Goal: Information Seeking & Learning: Compare options

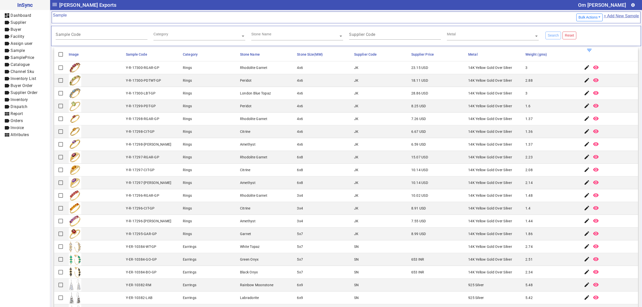
click at [273, 186] on mat-cell "Amethyst" at bounding box center [266, 182] width 57 height 13
drag, startPoint x: 330, startPoint y: 182, endPoint x: 317, endPoint y: 193, distance: 17.0
click at [330, 182] on mat-cell "6x8" at bounding box center [323, 182] width 57 height 13
click at [225, 193] on mat-cell "Rings" at bounding box center [209, 195] width 57 height 13
click at [282, 206] on mat-cell "Citrine" at bounding box center [266, 208] width 57 height 13
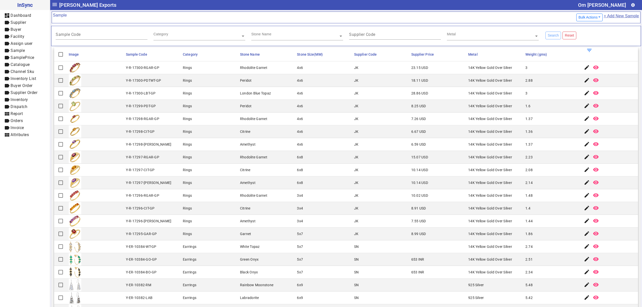
click at [238, 204] on mat-cell "Citrine" at bounding box center [266, 208] width 57 height 13
click at [499, 111] on mat-cell "14K Yellow Gold Over Silver" at bounding box center [495, 106] width 57 height 13
click at [283, 239] on mat-cell "Garnet" at bounding box center [266, 234] width 57 height 13
click at [472, 193] on mat-cell "14K Yellow Gold Over Silver" at bounding box center [495, 195] width 57 height 13
click at [389, 252] on mat-cell "SN" at bounding box center [380, 246] width 57 height 13
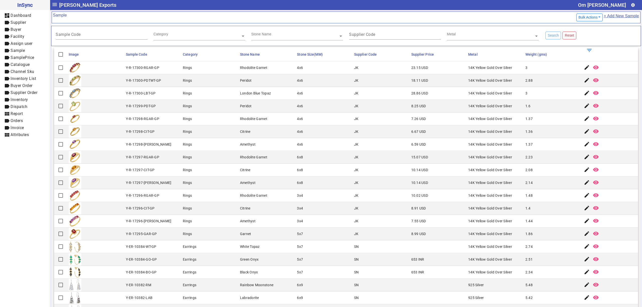
click at [297, 235] on div "5x7" at bounding box center [300, 233] width 6 height 5
click at [299, 79] on mat-cell "4x6" at bounding box center [323, 80] width 57 height 13
click at [299, 217] on mat-cell "3x4" at bounding box center [323, 221] width 57 height 13
click at [354, 158] on div "JK" at bounding box center [356, 157] width 5 height 5
click at [230, 205] on mat-cell "Rings" at bounding box center [209, 208] width 57 height 13
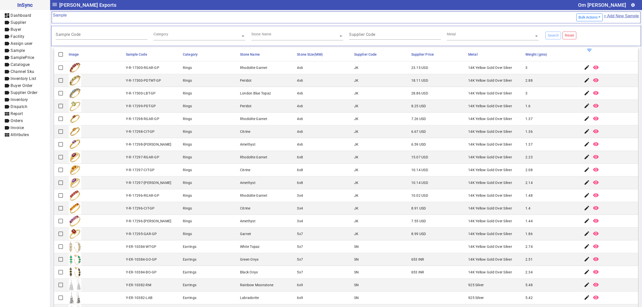
click at [345, 172] on mat-cell "6x8" at bounding box center [323, 170] width 57 height 13
click at [377, 217] on mat-cell "JK" at bounding box center [380, 221] width 57 height 13
click at [410, 212] on mat-cell "8.91 USD" at bounding box center [438, 208] width 57 height 13
drag, startPoint x: 278, startPoint y: 208, endPoint x: 270, endPoint y: 208, distance: 8.3
click at [278, 208] on mat-cell "Citrine" at bounding box center [266, 208] width 57 height 13
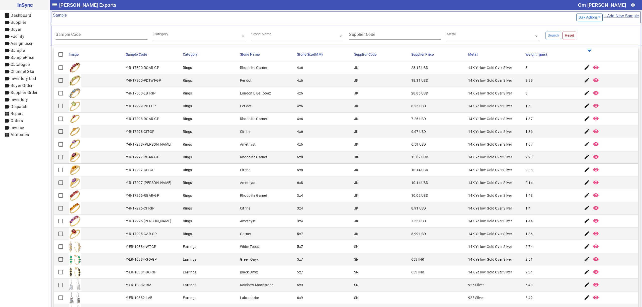
click at [297, 172] on div "6x8" at bounding box center [300, 169] width 6 height 5
click at [337, 154] on mat-cell "6x8" at bounding box center [323, 157] width 57 height 13
click at [376, 223] on mat-cell "JK" at bounding box center [380, 221] width 57 height 13
click at [222, 204] on mat-cell "Rings" at bounding box center [209, 208] width 57 height 13
click at [359, 227] on mat-cell "JK" at bounding box center [380, 221] width 57 height 13
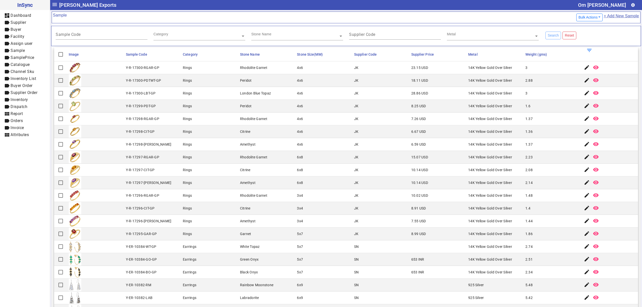
click at [345, 274] on mat-cell "5x7" at bounding box center [323, 272] width 57 height 13
click at [215, 229] on mat-cell "Rings" at bounding box center [209, 234] width 57 height 13
drag, startPoint x: 305, startPoint y: 192, endPoint x: 302, endPoint y: 188, distance: 4.8
click at [305, 192] on mat-cell "3x4" at bounding box center [323, 195] width 57 height 13
drag, startPoint x: 261, startPoint y: 210, endPoint x: 258, endPoint y: 209, distance: 2.8
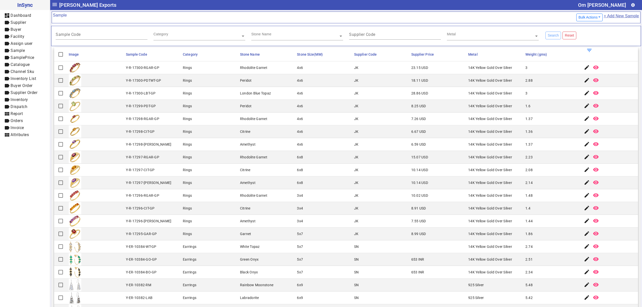
click at [259, 210] on mat-cell "Citrine" at bounding box center [266, 208] width 57 height 13
click at [240, 70] on div "Rhodolite Garnet" at bounding box center [253, 67] width 27 height 5
click at [276, 35] on input "text" at bounding box center [297, 36] width 92 height 5
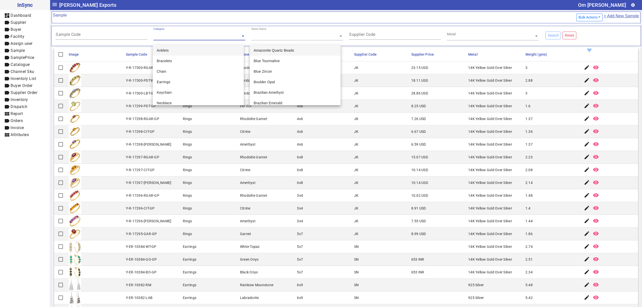
click at [210, 34] on input "text" at bounding box center [199, 36] width 92 height 5
click at [102, 36] on input "Sample Code" at bounding box center [102, 35] width 92 height 4
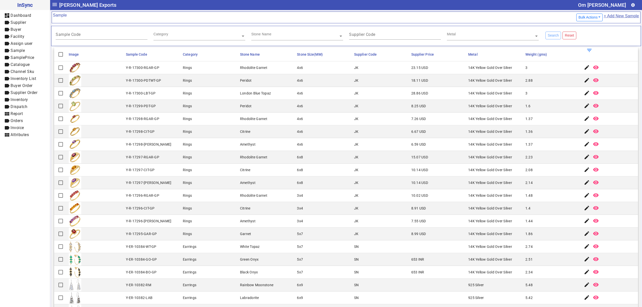
click at [175, 89] on mat-cell "Y-R-17300-LBT-GP" at bounding box center [152, 93] width 57 height 13
click at [282, 269] on mat-cell "Black Onyx" at bounding box center [266, 272] width 57 height 13
click at [352, 159] on mat-cell "JK" at bounding box center [380, 157] width 57 height 13
drag, startPoint x: 297, startPoint y: 120, endPoint x: 298, endPoint y: 123, distance: 3.6
click at [298, 123] on mat-cell "4x6" at bounding box center [323, 119] width 57 height 13
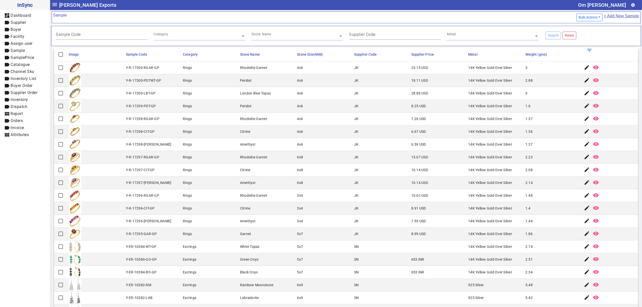
click at [444, 230] on mat-cell "8.99 USD" at bounding box center [438, 234] width 57 height 13
